Goal: Task Accomplishment & Management: Manage account settings

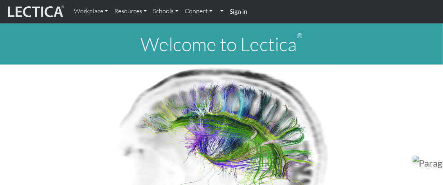
click at [241, 13] on strong "Sign in" at bounding box center [239, 10] width 18 height 7
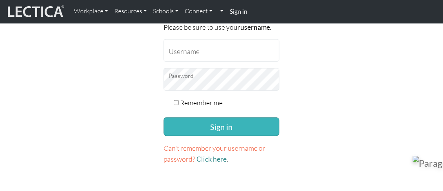
scroll to position [156, 0]
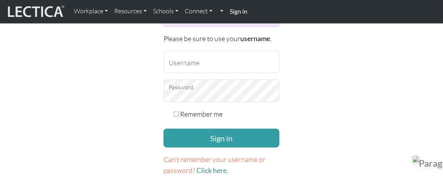
click at [209, 39] on form "If you don't have an account on this site, please sign up here . If you are hav…" at bounding box center [222, 52] width 116 height 247
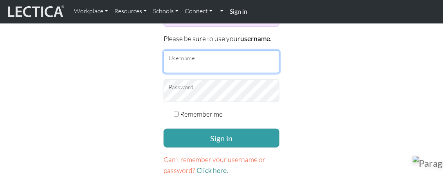
click at [216, 60] on input "Username" at bounding box center [222, 62] width 116 height 23
type input "donutbaker"
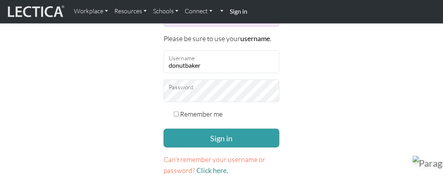
click at [164, 129] on button "Sign in" at bounding box center [222, 138] width 116 height 19
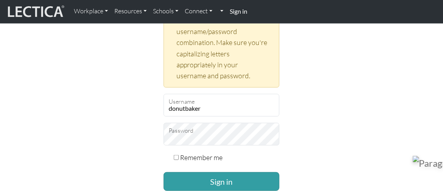
scroll to position [235, 0]
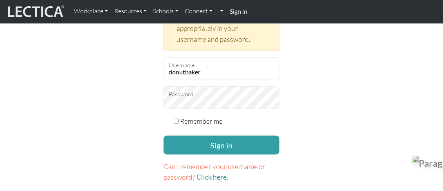
drag, startPoint x: 306, startPoint y: 96, endPoint x: 302, endPoint y: 98, distance: 4.2
click at [306, 96] on div "Please sign in If you don't have an account on this site, please sign up here .…" at bounding box center [222, 5] width 376 height 370
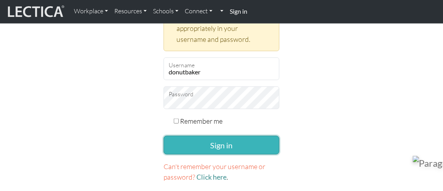
click at [235, 139] on button "Sign in" at bounding box center [222, 145] width 116 height 19
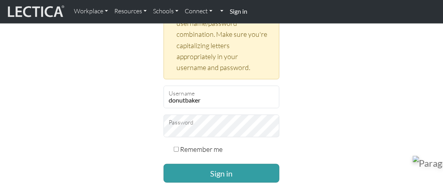
scroll to position [274, 0]
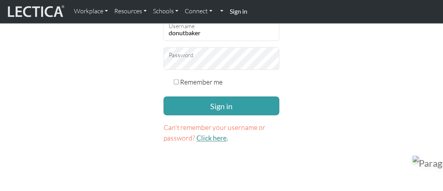
click at [212, 138] on link "Click here" at bounding box center [212, 138] width 30 height 8
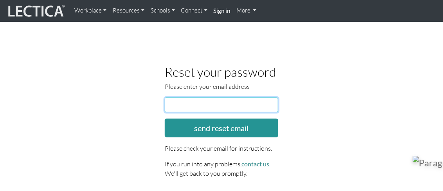
click at [214, 108] on input "email" at bounding box center [222, 105] width 114 height 15
type input "[EMAIL_ADDRESS][DOMAIN_NAME]"
click at [165, 119] on button "send reset email" at bounding box center [222, 128] width 114 height 19
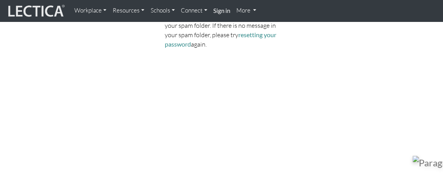
scroll to position [235, 0]
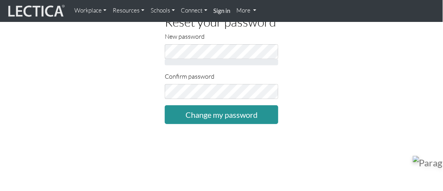
scroll to position [39, 0]
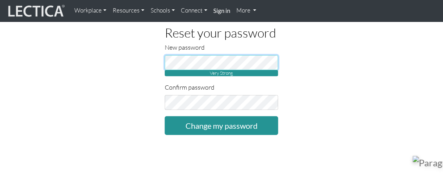
click at [136, 61] on div "Reset your password New password Very Strong Confirm password Change my password" at bounding box center [222, 80] width 376 height 109
click at [72, 56] on div "Reset your password New password Very Strong Confirm password Change my password" at bounding box center [222, 80] width 376 height 109
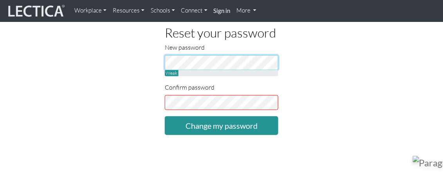
click at [165, 116] on input "Change my password" at bounding box center [222, 125] width 114 height 19
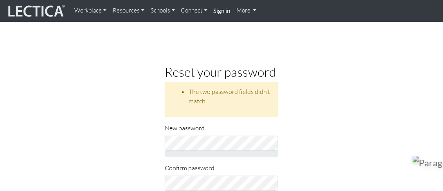
scroll to position [39, 0]
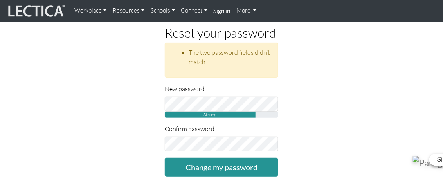
click at [371, 123] on div "Reset your password The two password fields didn’t match. New password Strong C…" at bounding box center [222, 101] width 376 height 151
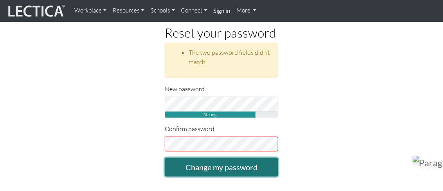
click at [236, 166] on input "Change my password" at bounding box center [222, 167] width 114 height 19
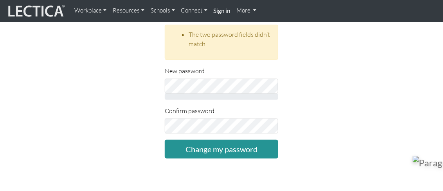
scroll to position [78, 0]
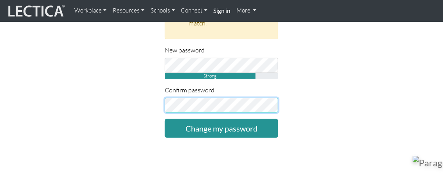
click at [165, 119] on input "Change my password" at bounding box center [222, 128] width 114 height 19
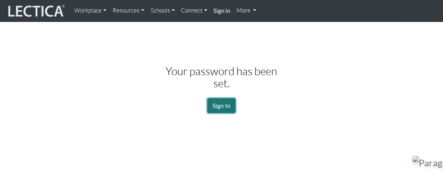
click at [215, 110] on link "Sign In" at bounding box center [222, 105] width 28 height 15
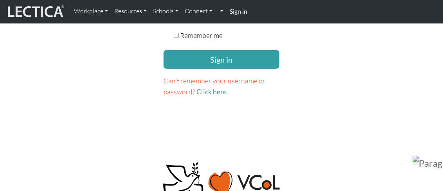
scroll to position [118, 0]
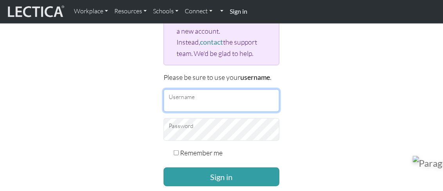
click at [219, 106] on input "Username" at bounding box center [222, 100] width 116 height 23
type input "donutbaker"
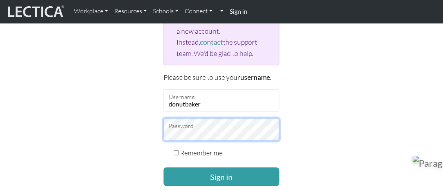
click at [92, 123] on div "Please sign in If you don't have an account on this site, please sign up here .…" at bounding box center [222, 79] width 376 height 284
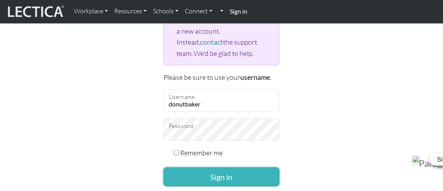
click at [223, 181] on button "Sign in" at bounding box center [222, 177] width 116 height 19
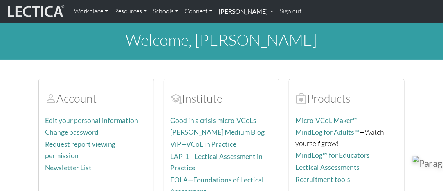
click at [243, 11] on link "[PERSON_NAME]" at bounding box center [246, 11] width 61 height 16
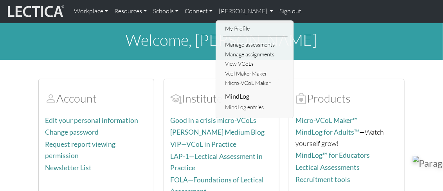
click at [238, 56] on link "Manage assignments" at bounding box center [255, 55] width 65 height 10
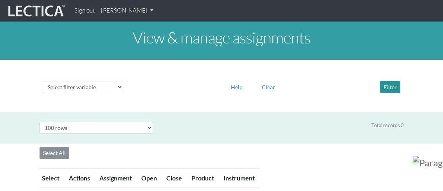
select select "100"
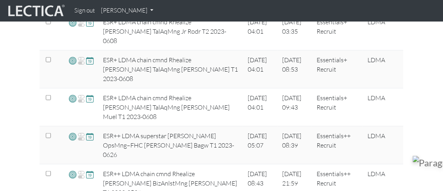
scroll to position [916, 0]
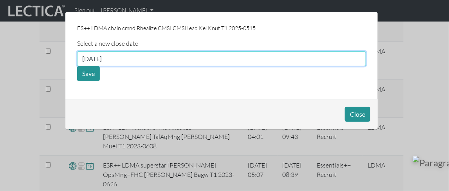
click at [108, 59] on input "[DATE]" at bounding box center [221, 58] width 289 height 15
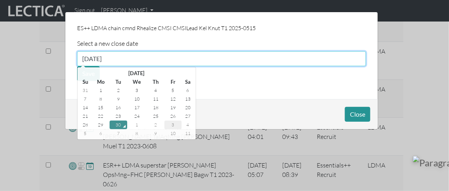
click at [173, 124] on td "3" at bounding box center [173, 125] width 17 height 9
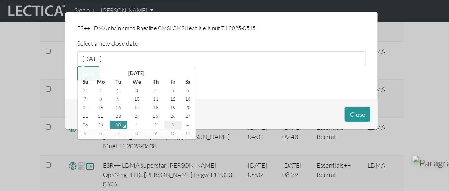
type input "[DATE]"
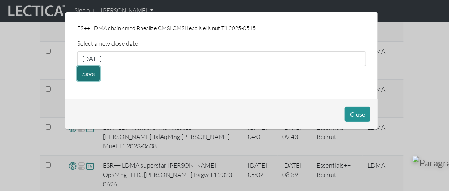
click at [87, 73] on button "Save" at bounding box center [88, 73] width 23 height 15
click at [87, 72] on button "Save" at bounding box center [88, 73] width 23 height 15
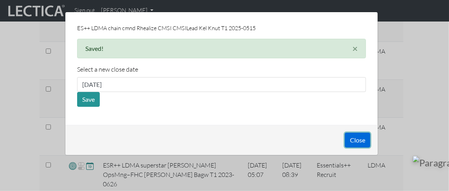
drag, startPoint x: 353, startPoint y: 139, endPoint x: 336, endPoint y: 132, distance: 18.1
click at [351, 139] on button "Close" at bounding box center [357, 140] width 25 height 15
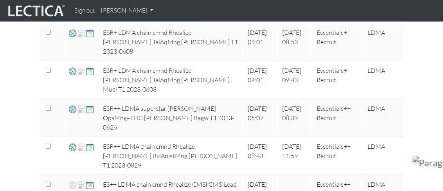
scroll to position [940, 0]
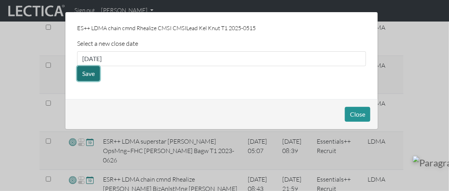
click at [86, 74] on button "Save" at bounding box center [88, 73] width 23 height 15
click at [94, 73] on button "Save" at bounding box center [88, 73] width 23 height 15
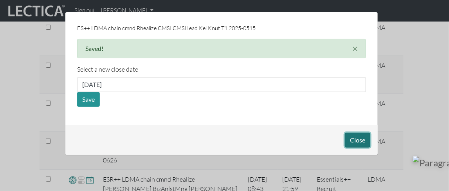
click at [363, 139] on button "Close" at bounding box center [357, 140] width 25 height 15
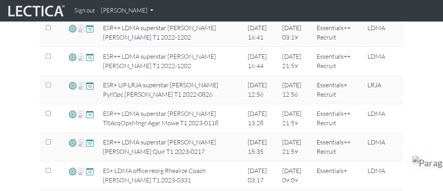
scroll to position [391, 0]
